Goal: Check status: Check status

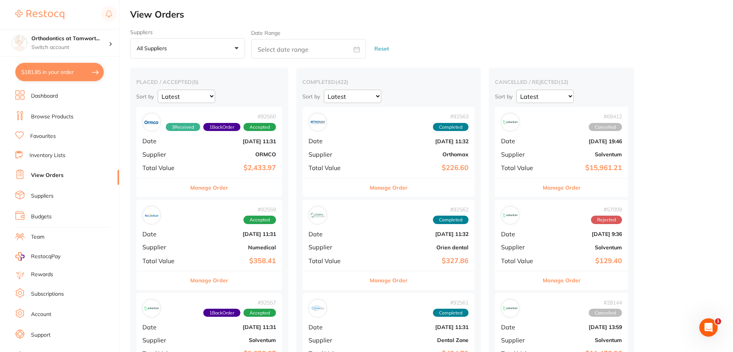
click at [154, 215] on img at bounding box center [151, 215] width 15 height 15
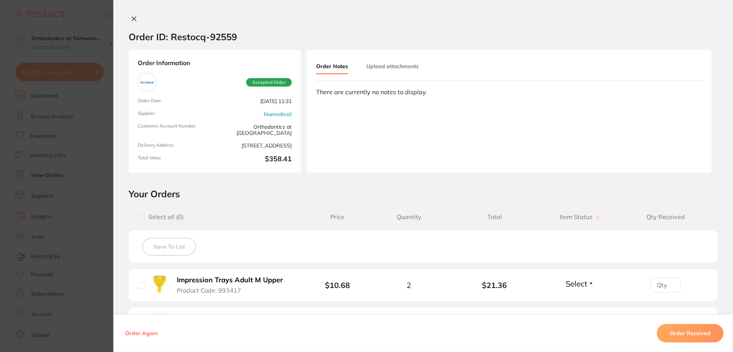
click at [134, 20] on icon at bounding box center [134, 19] width 4 height 4
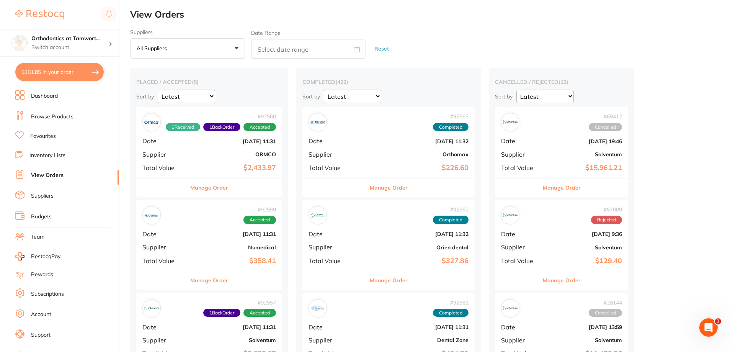
click at [62, 72] on button "$181.85 in your order" at bounding box center [59, 72] width 88 height 18
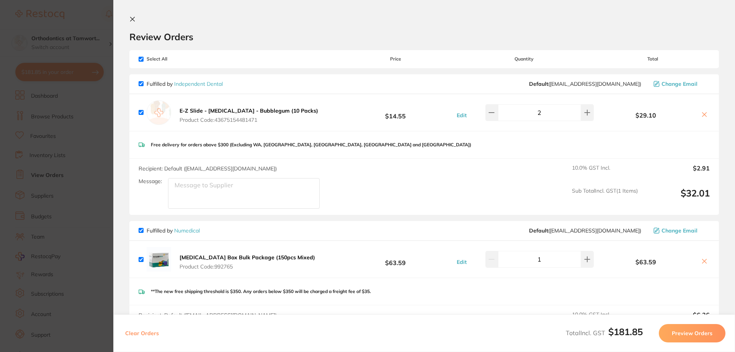
click at [75, 121] on section "Update RRP Set your pre negotiated price for this item. Item Agreed RRP (excl. …" at bounding box center [367, 176] width 735 height 352
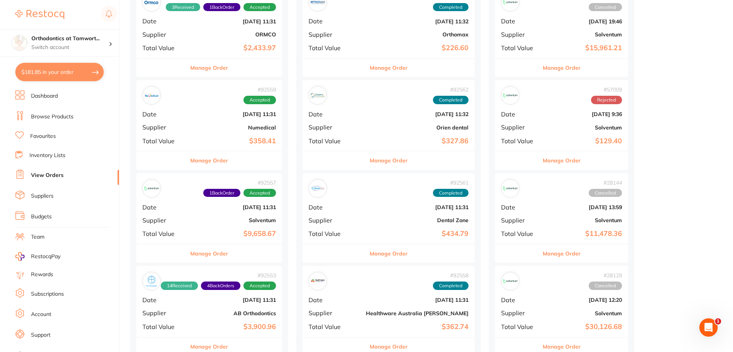
scroll to position [77, 0]
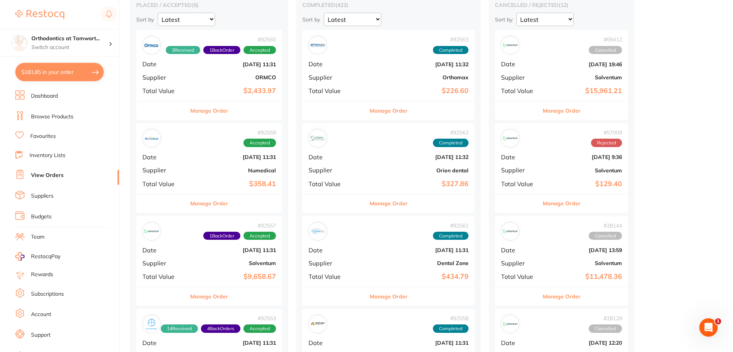
click at [207, 200] on button "Manage Order" at bounding box center [209, 203] width 38 height 18
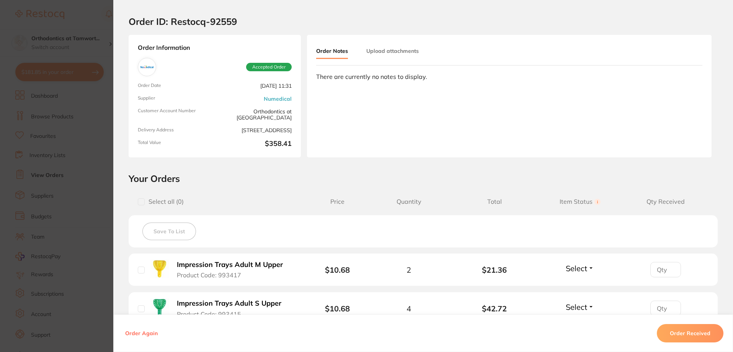
scroll to position [15, 0]
click at [99, 188] on section "Order ID: Restocq- 92559 Order Information Accepted Order Order Date [DATE] 11:…" at bounding box center [366, 176] width 733 height 352
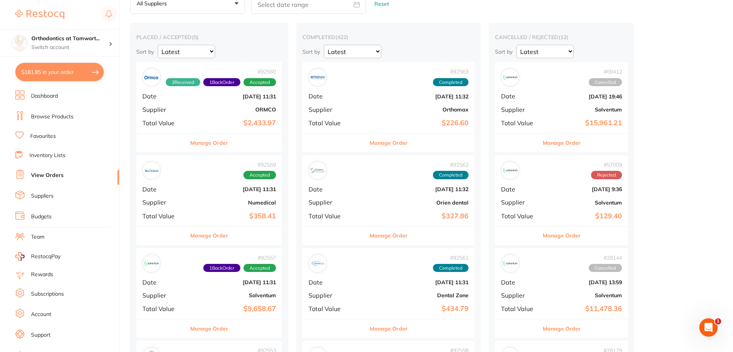
scroll to position [0, 0]
